Goal: Information Seeking & Learning: Learn about a topic

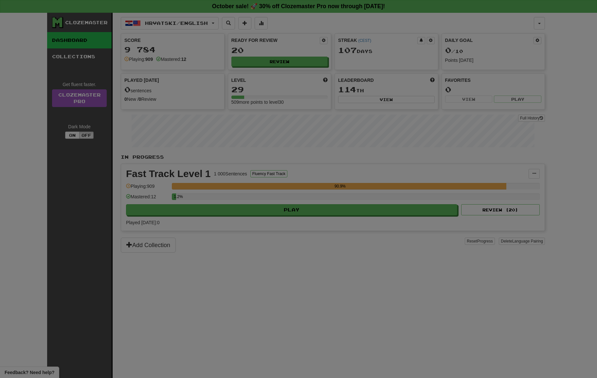
select select "**"
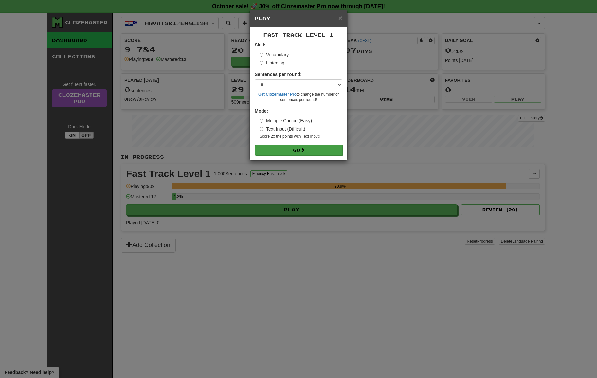
click at [313, 146] on button "Go" at bounding box center [299, 150] width 88 height 11
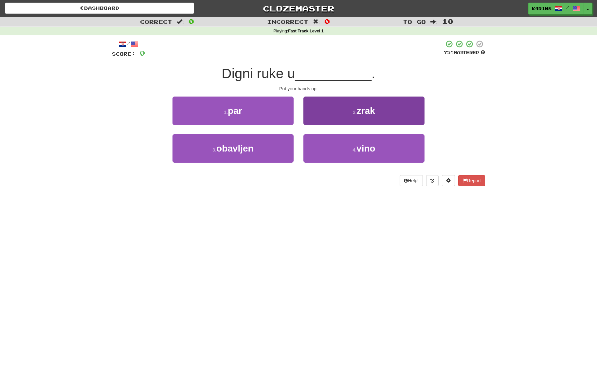
click at [340, 117] on button "2 . zrak" at bounding box center [363, 110] width 121 height 28
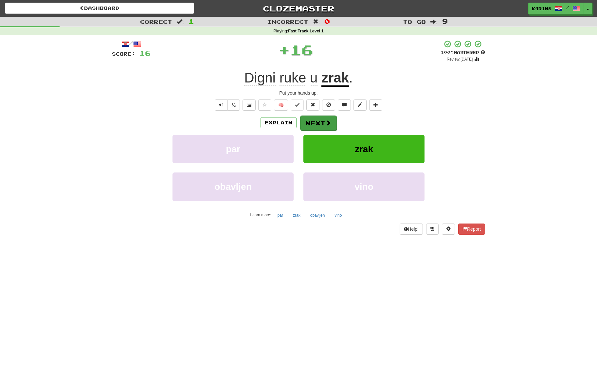
click at [315, 124] on button "Next" at bounding box center [318, 122] width 37 height 15
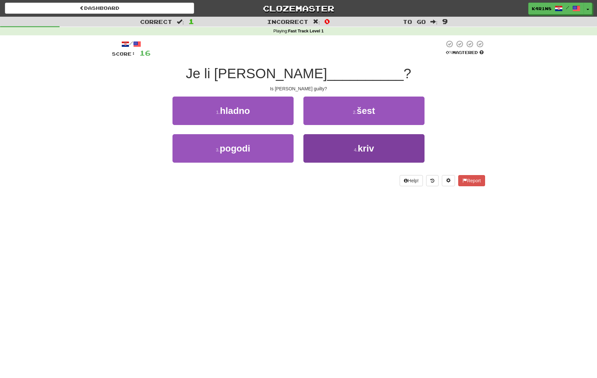
click at [342, 146] on button "4 . kriv" at bounding box center [363, 148] width 121 height 28
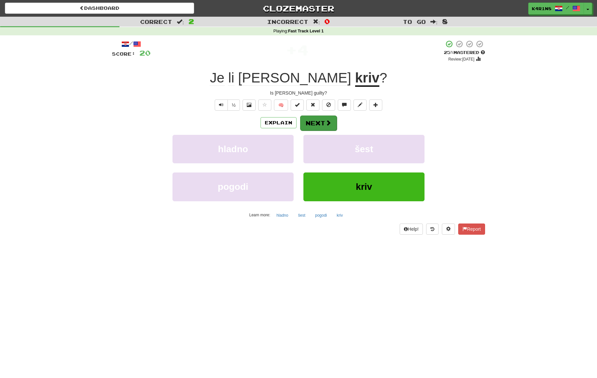
click at [319, 125] on button "Next" at bounding box center [318, 122] width 37 height 15
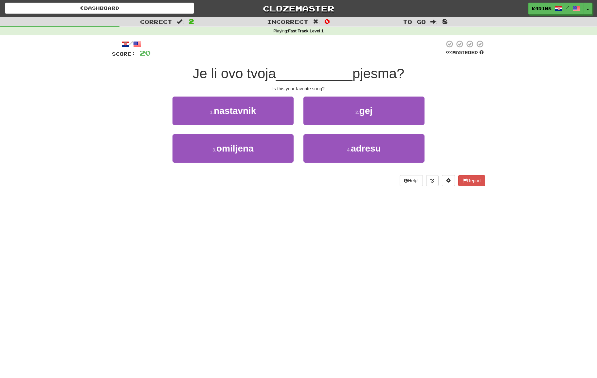
click at [295, 137] on div "3 . omiljena" at bounding box center [232, 153] width 131 height 38
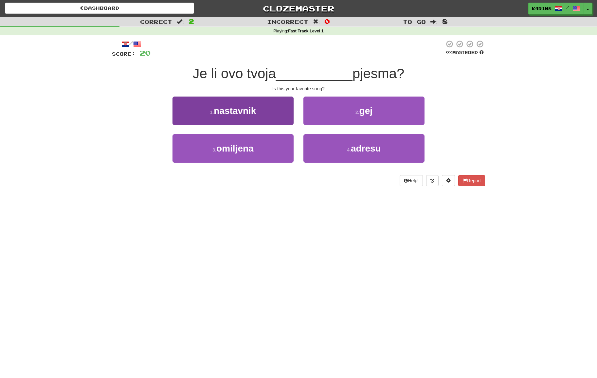
click at [279, 141] on button "3 . omiljena" at bounding box center [232, 148] width 121 height 28
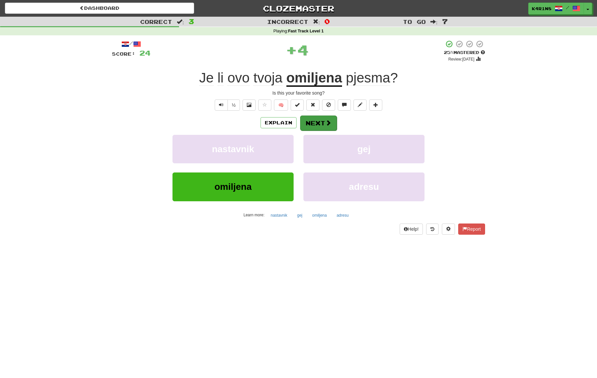
click at [317, 121] on button "Next" at bounding box center [318, 122] width 37 height 15
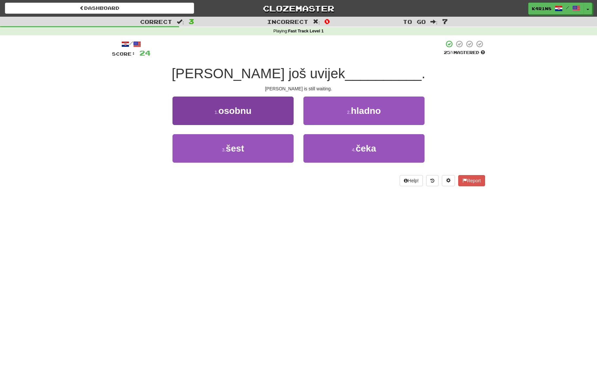
click at [265, 119] on button "1 . osobnu" at bounding box center [232, 110] width 121 height 28
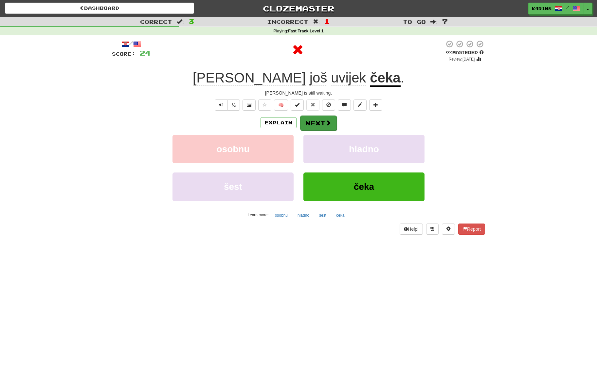
click at [331, 123] on button "Next" at bounding box center [318, 122] width 37 height 15
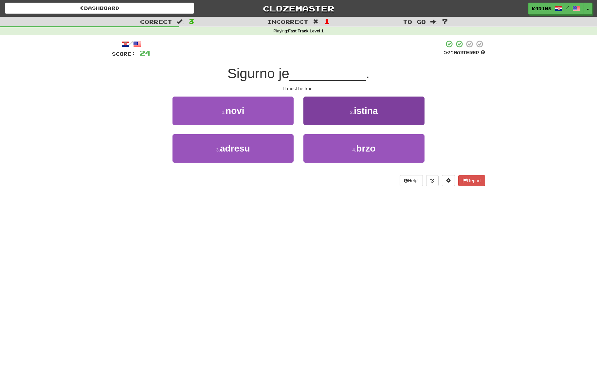
click at [365, 114] on span "istina" at bounding box center [366, 111] width 24 height 10
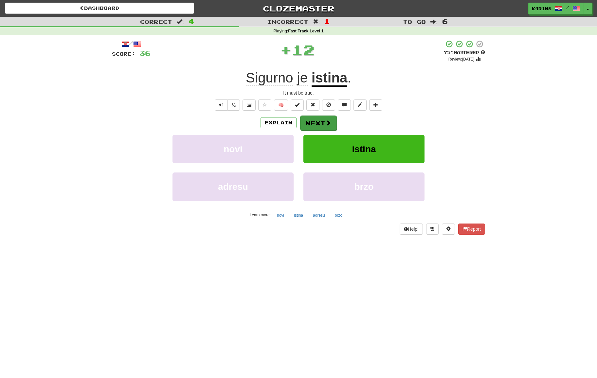
click at [330, 120] on span at bounding box center [328, 123] width 6 height 6
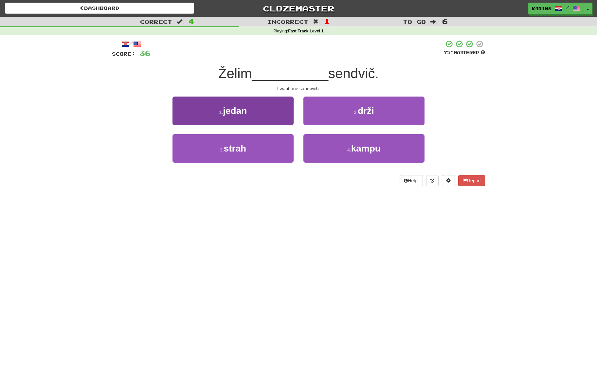
click at [255, 105] on button "1 . jedan" at bounding box center [232, 110] width 121 height 28
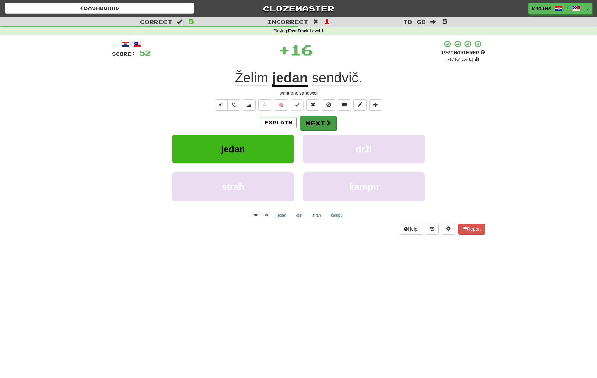
click at [322, 122] on button "Next" at bounding box center [318, 122] width 37 height 15
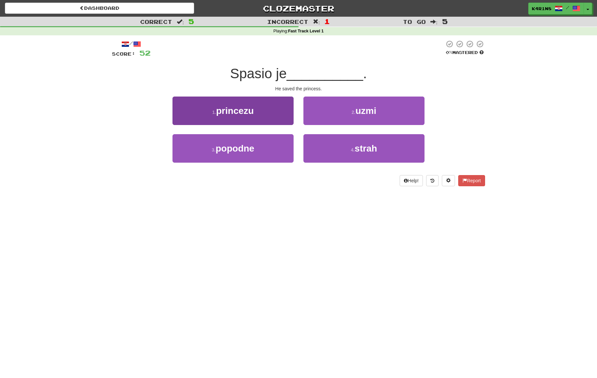
click at [268, 117] on button "1 . princezu" at bounding box center [232, 110] width 121 height 28
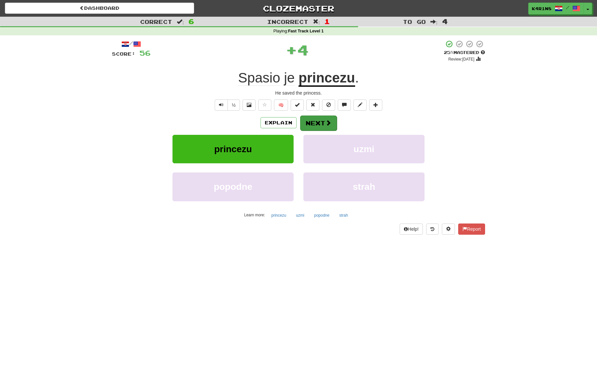
click at [316, 120] on button "Next" at bounding box center [318, 122] width 37 height 15
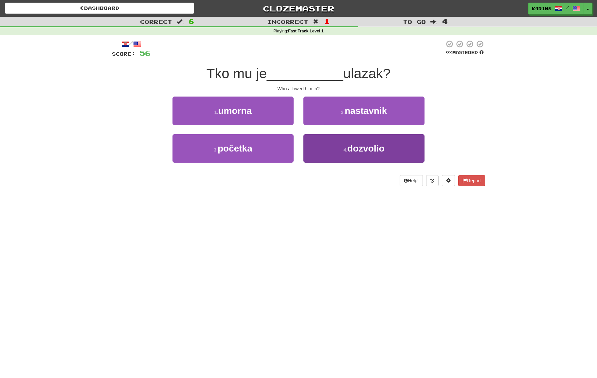
click at [318, 137] on button "4 . dozvolio" at bounding box center [363, 148] width 121 height 28
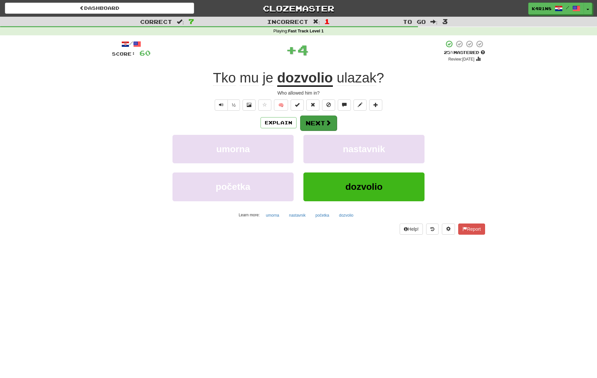
click at [317, 118] on button "Next" at bounding box center [318, 122] width 37 height 15
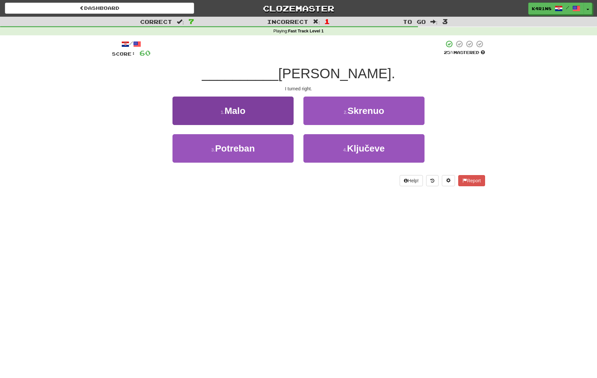
click at [266, 114] on button "1 . Malo" at bounding box center [232, 110] width 121 height 28
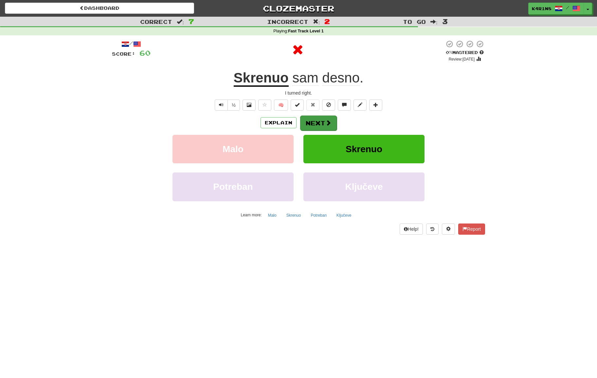
click at [312, 123] on button "Next" at bounding box center [318, 122] width 37 height 15
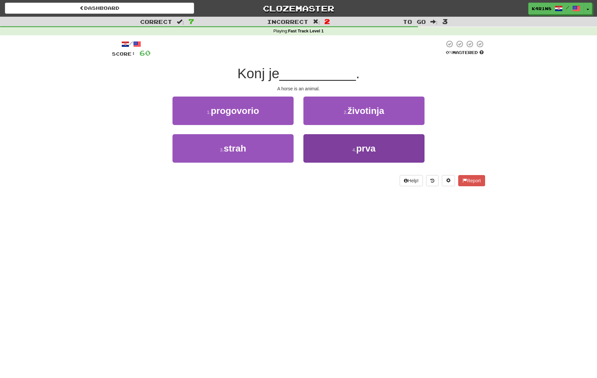
click at [347, 142] on button "4 . prva" at bounding box center [363, 148] width 121 height 28
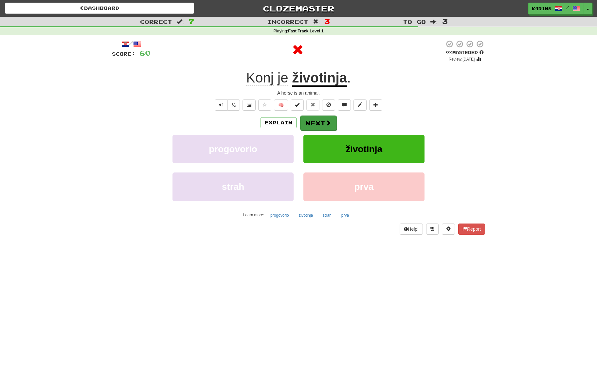
click at [331, 127] on button "Next" at bounding box center [318, 122] width 37 height 15
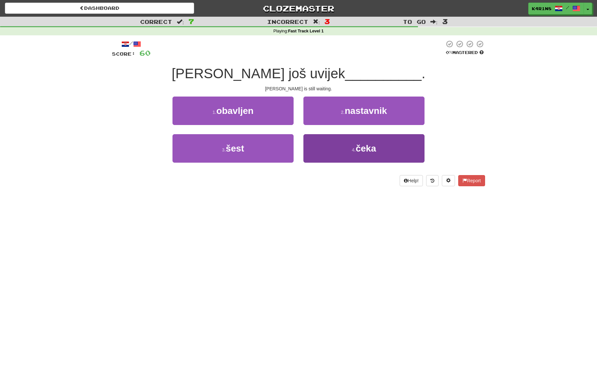
click at [349, 145] on button "4 . čeka" at bounding box center [363, 148] width 121 height 28
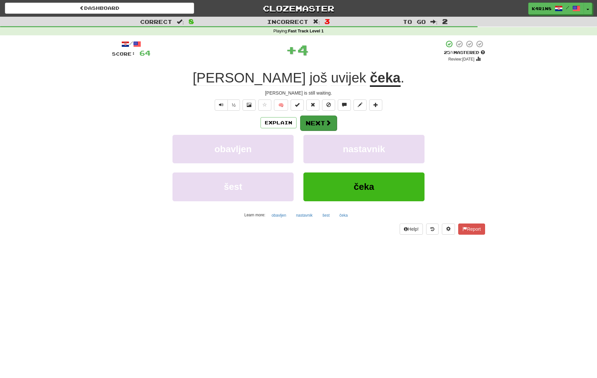
click at [331, 123] on button "Next" at bounding box center [318, 122] width 37 height 15
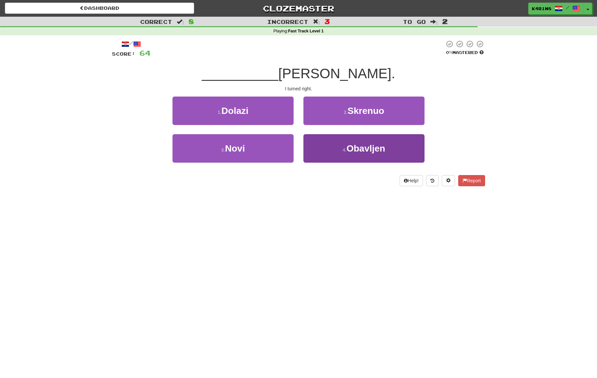
click at [345, 140] on button "4 . Obavljen" at bounding box center [363, 148] width 121 height 28
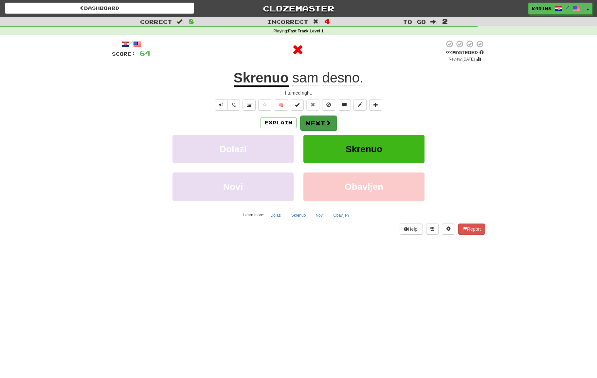
click at [327, 125] on span at bounding box center [328, 123] width 6 height 6
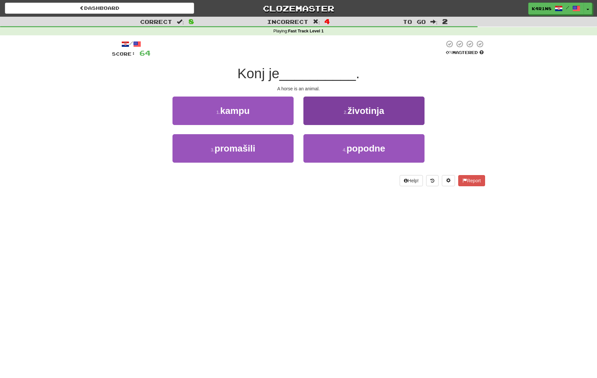
click at [344, 117] on button "2 . životinja" at bounding box center [363, 110] width 121 height 28
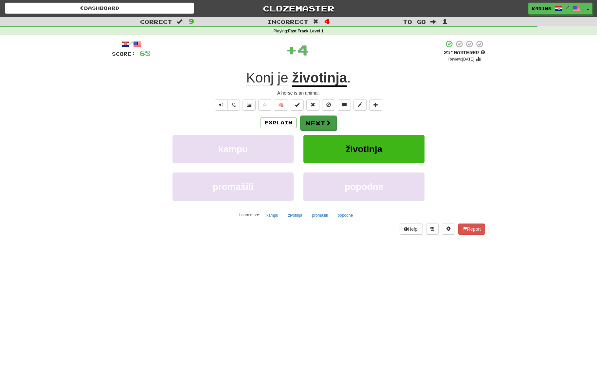
click at [329, 120] on span at bounding box center [328, 123] width 6 height 6
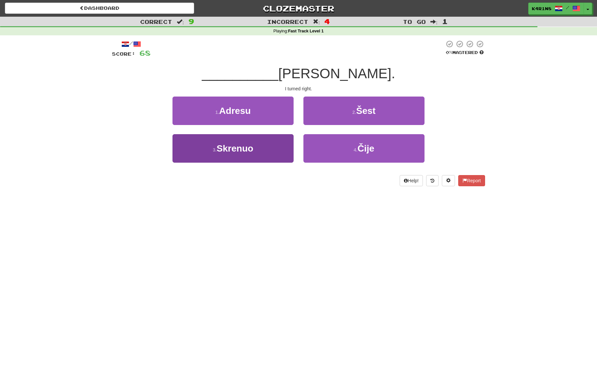
click at [263, 153] on button "3 . Skrenuo" at bounding box center [232, 148] width 121 height 28
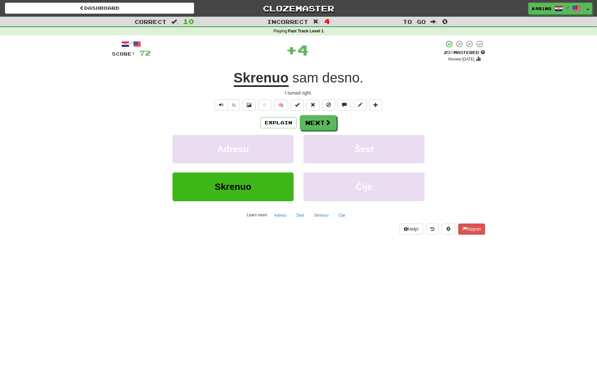
click at [323, 126] on button "Next" at bounding box center [318, 122] width 37 height 15
